Goal: Check status

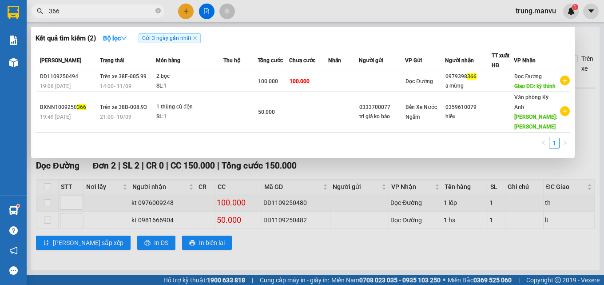
click at [159, 11] on icon "close-circle" at bounding box center [158, 10] width 5 height 5
type input "5046"
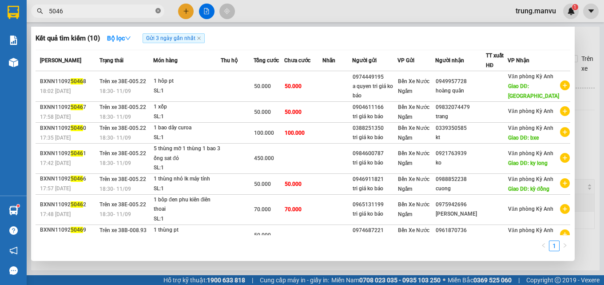
click at [160, 12] on icon "close-circle" at bounding box center [158, 10] width 5 height 5
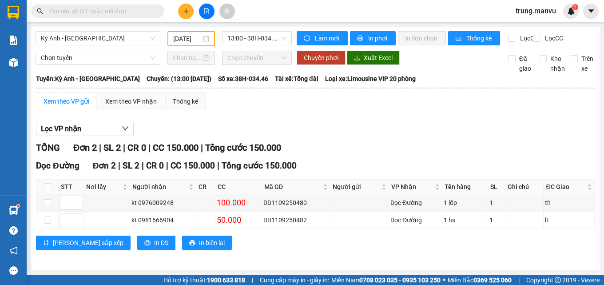
click at [136, 12] on input "text" at bounding box center [101, 11] width 105 height 10
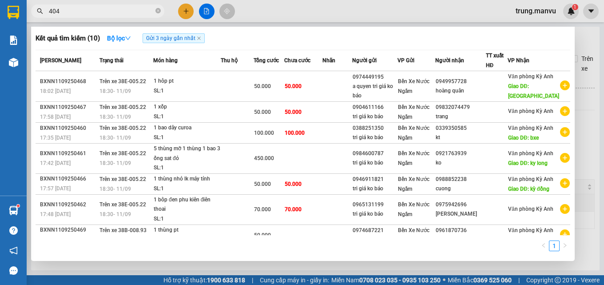
type input "4049"
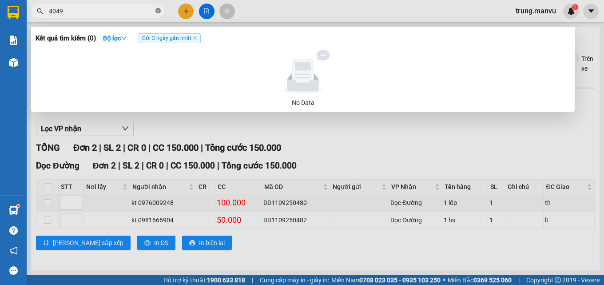
click at [159, 11] on icon "close-circle" at bounding box center [158, 10] width 5 height 5
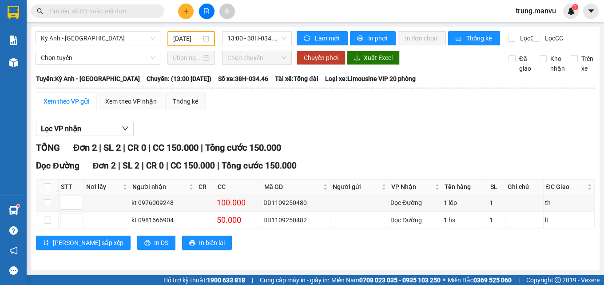
click at [120, 12] on input "text" at bounding box center [101, 11] width 105 height 10
click at [135, 12] on input "text" at bounding box center [101, 11] width 105 height 10
type input "0"
click at [157, 8] on icon "close-circle" at bounding box center [158, 10] width 5 height 5
click at [99, 12] on input "text" at bounding box center [101, 11] width 105 height 10
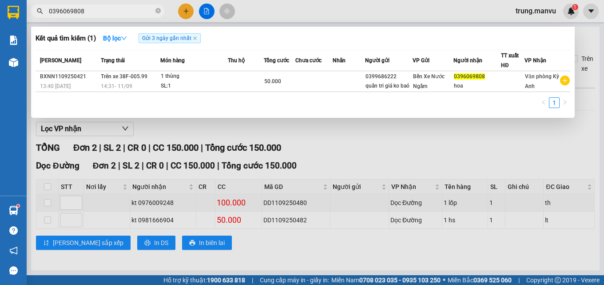
type input "0396069808"
